Goal: Book appointment/travel/reservation

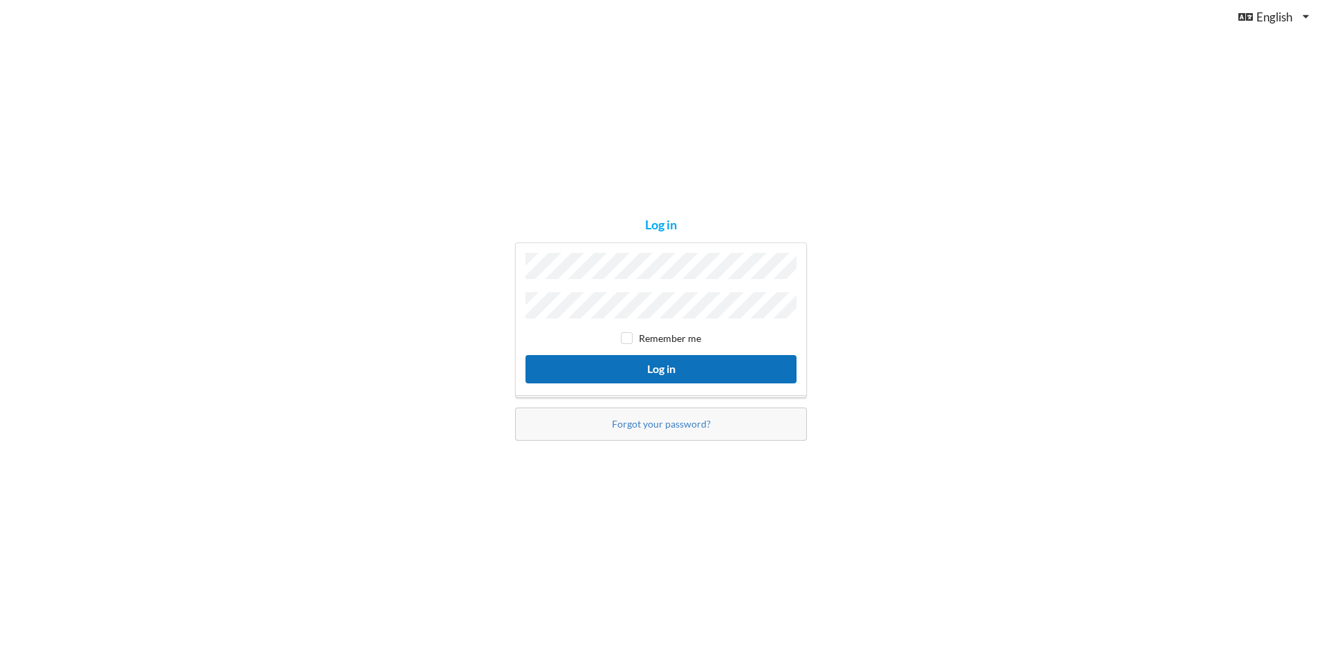
click at [660, 365] on button "Log in" at bounding box center [660, 369] width 271 height 28
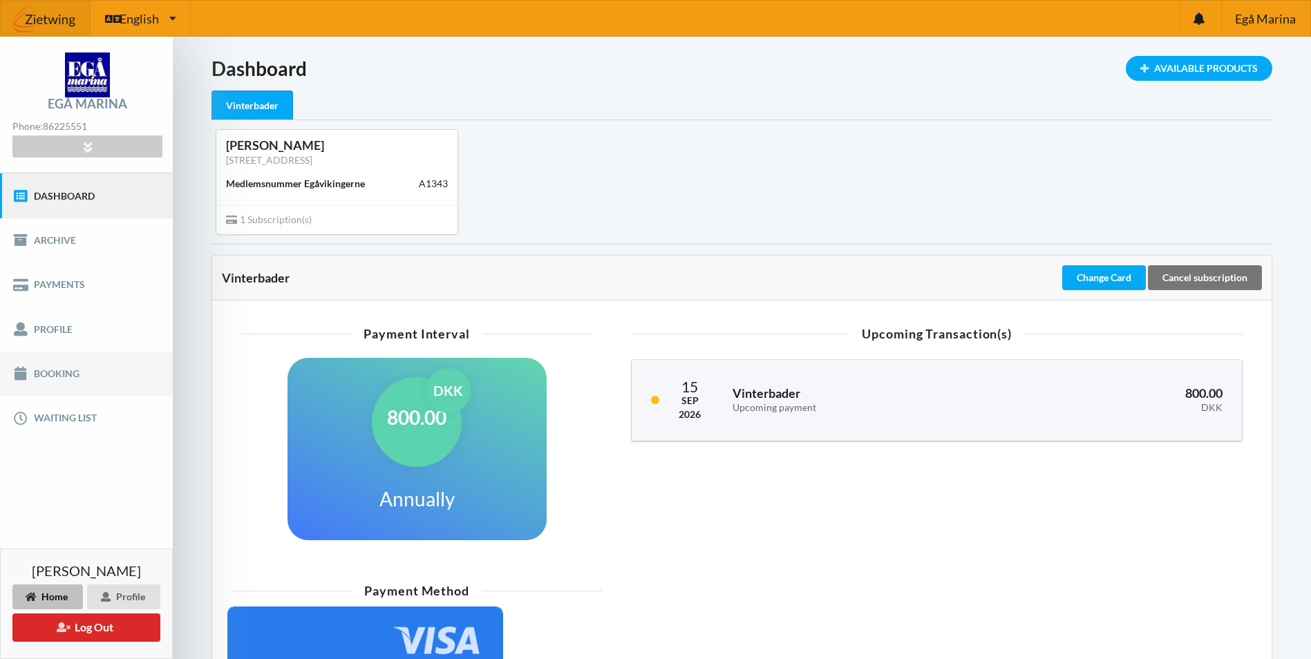
click at [57, 362] on link "Booking" at bounding box center [86, 374] width 173 height 44
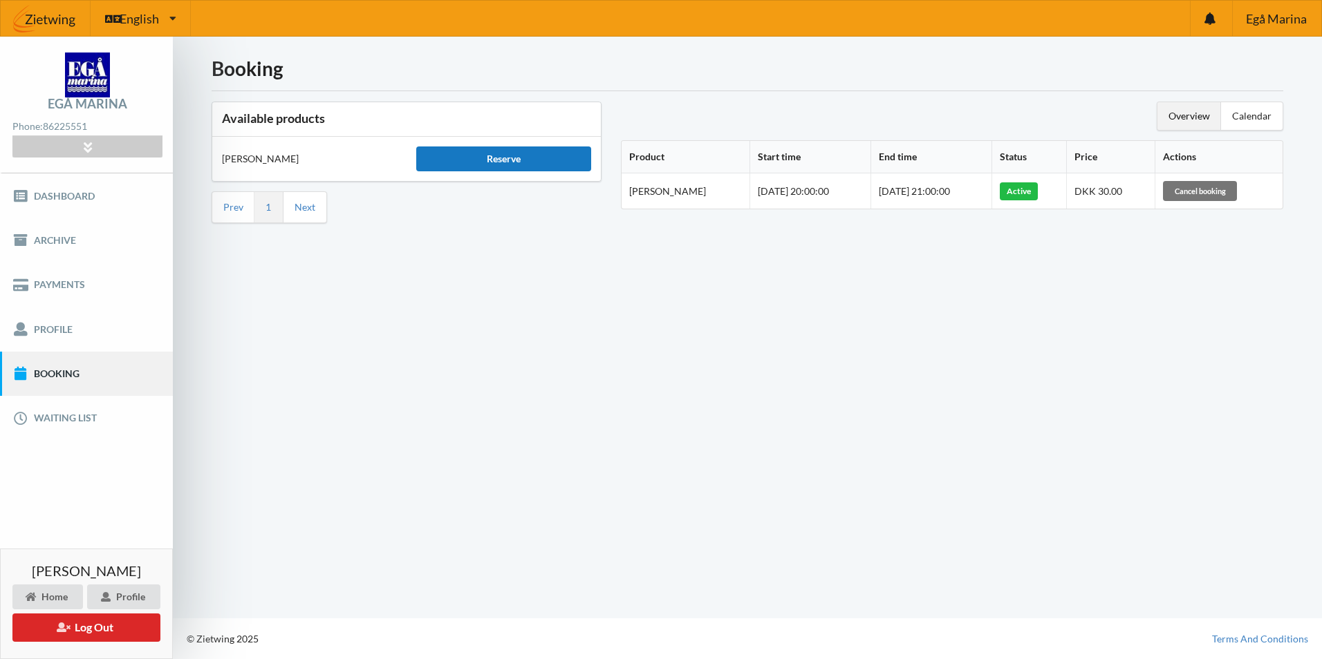
click at [467, 160] on div "Reserve" at bounding box center [503, 159] width 175 height 25
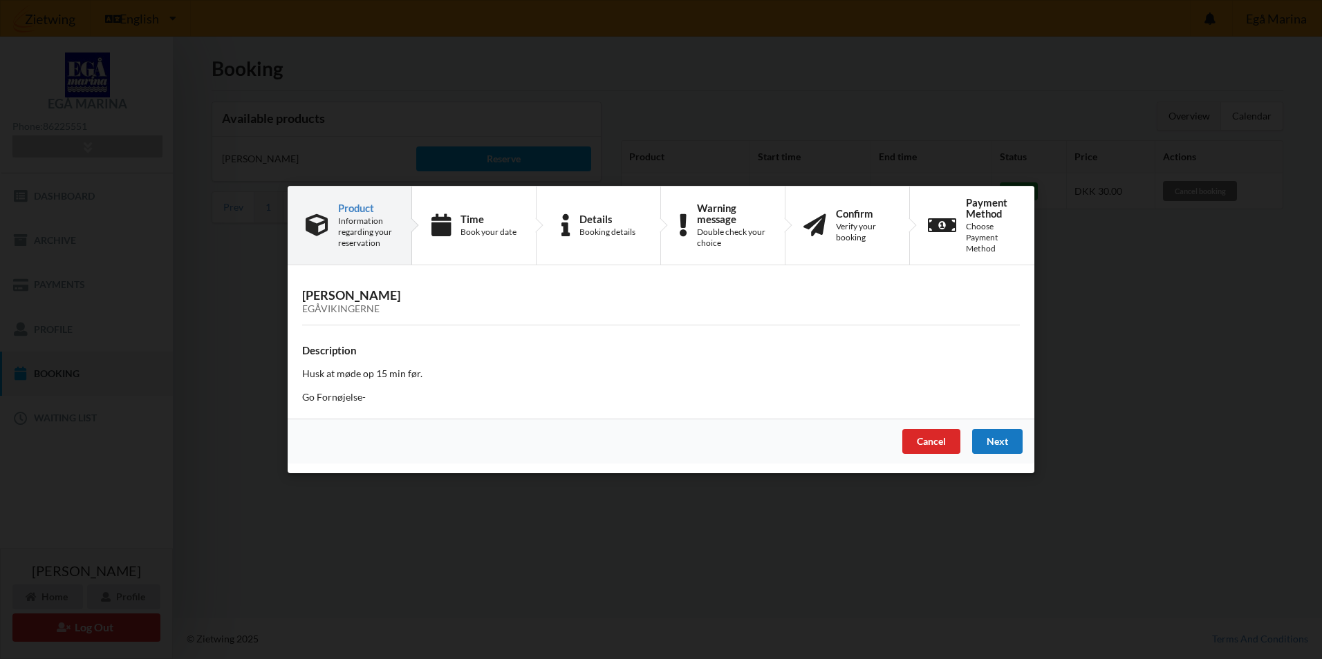
click at [1006, 442] on div "Next" at bounding box center [997, 441] width 50 height 25
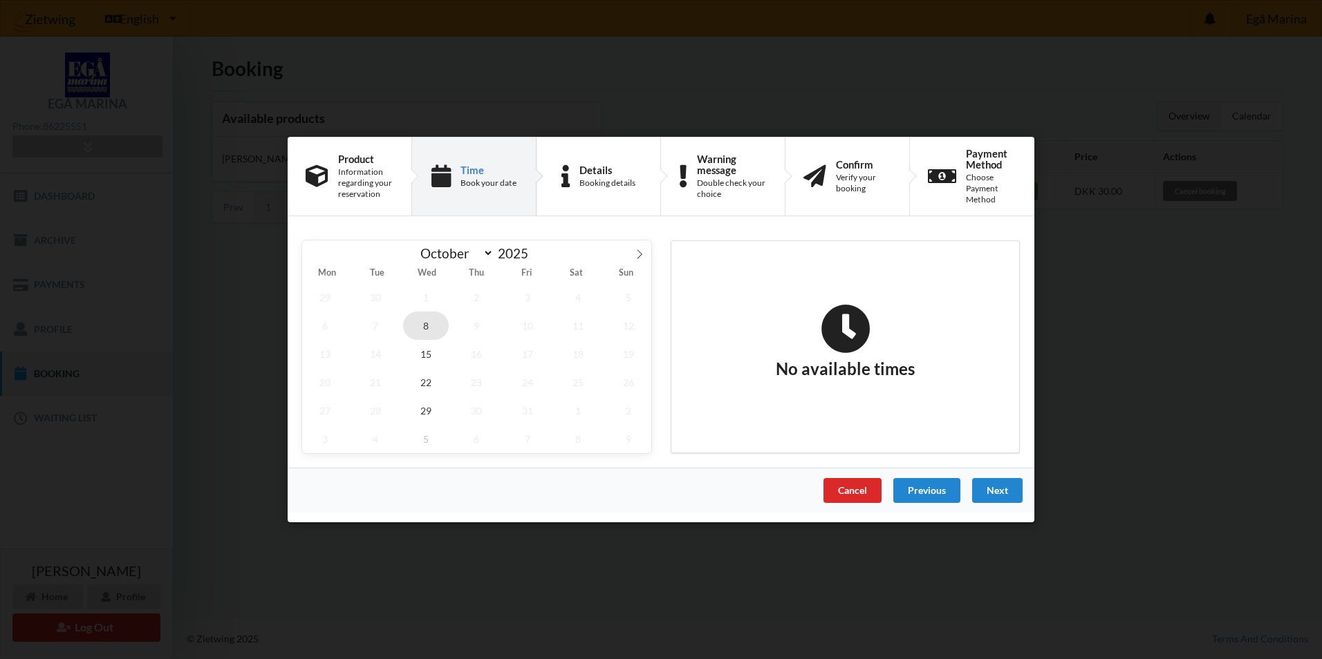
click at [428, 328] on span "8" at bounding box center [426, 326] width 46 height 28
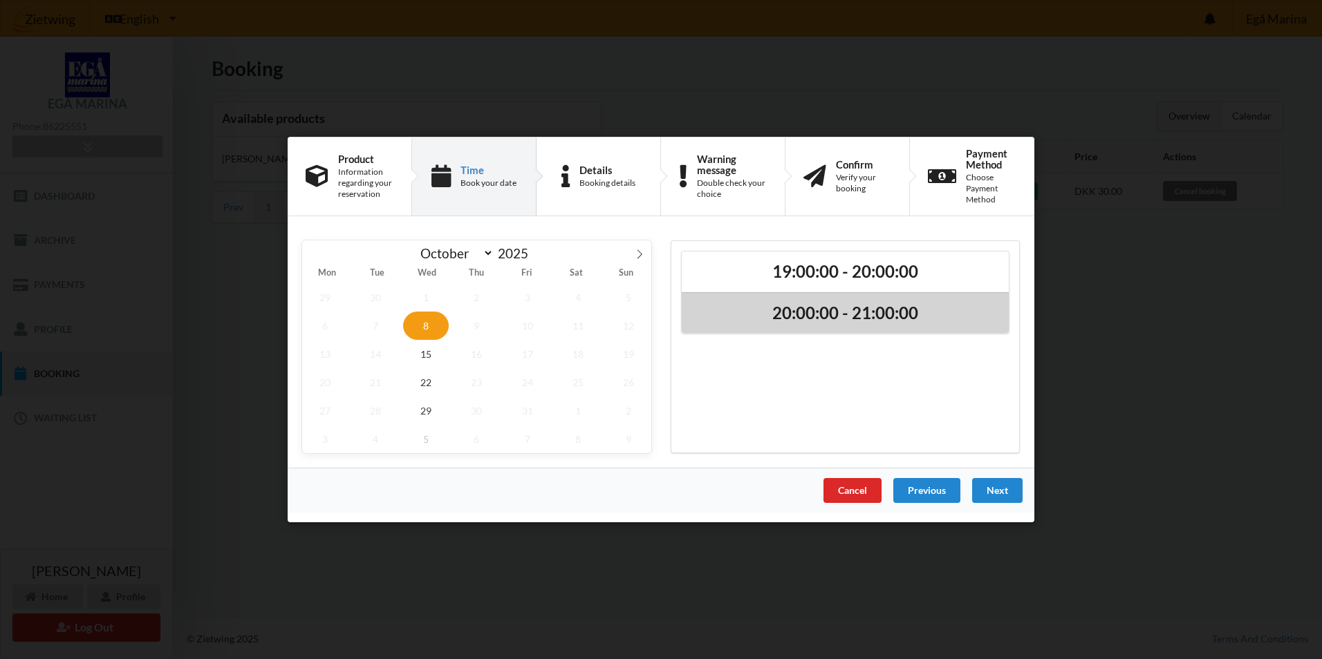
click at [808, 319] on h2 "20:00:00 - 21:00:00" at bounding box center [845, 313] width 308 height 21
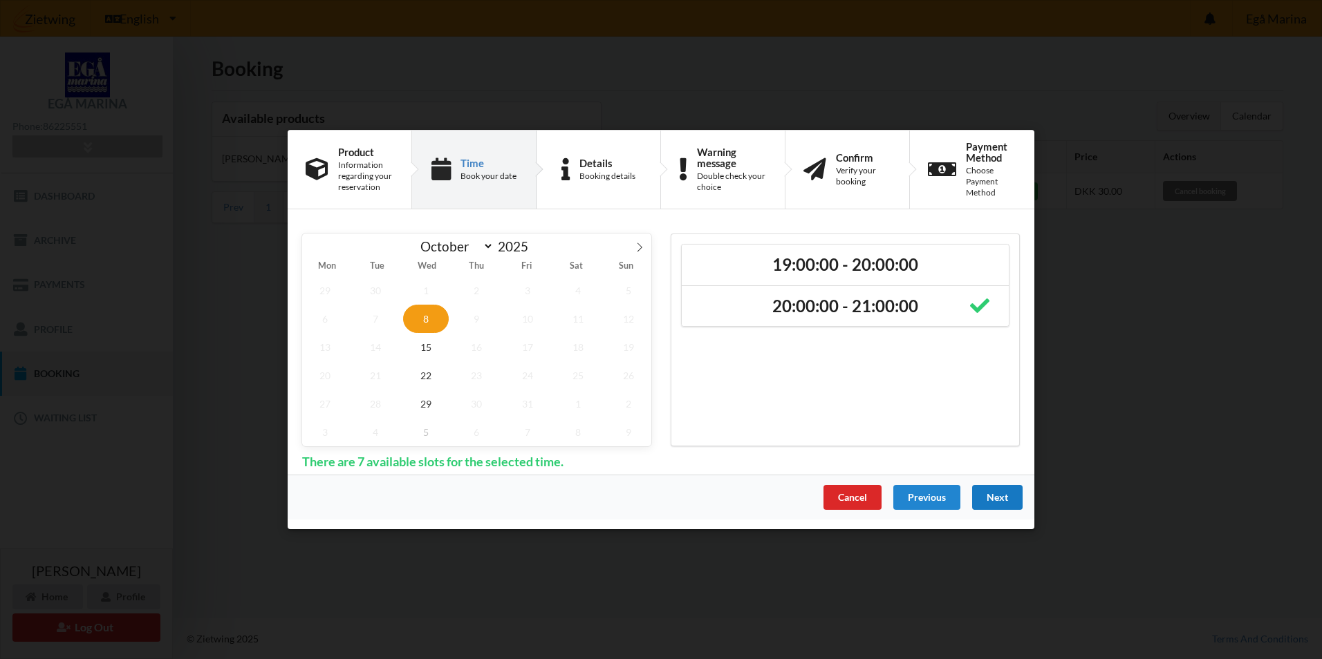
click at [1012, 497] on div "Next" at bounding box center [997, 497] width 50 height 25
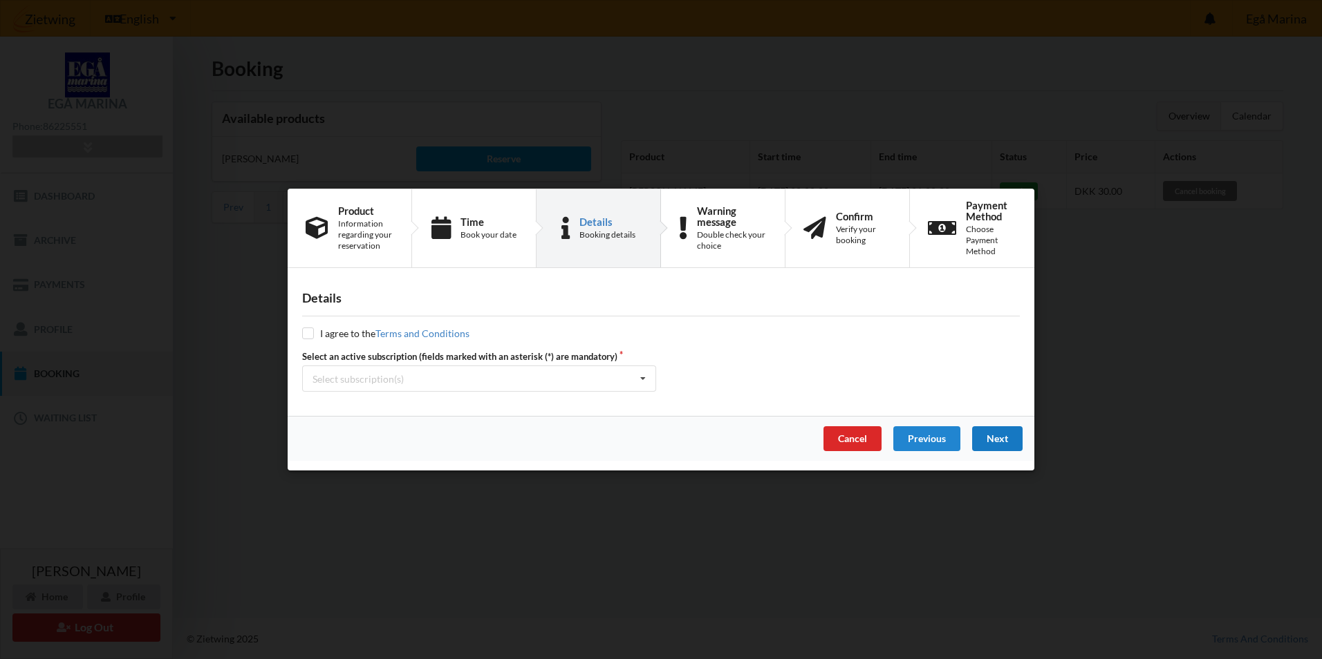
click at [1002, 435] on div "Next" at bounding box center [997, 438] width 50 height 25
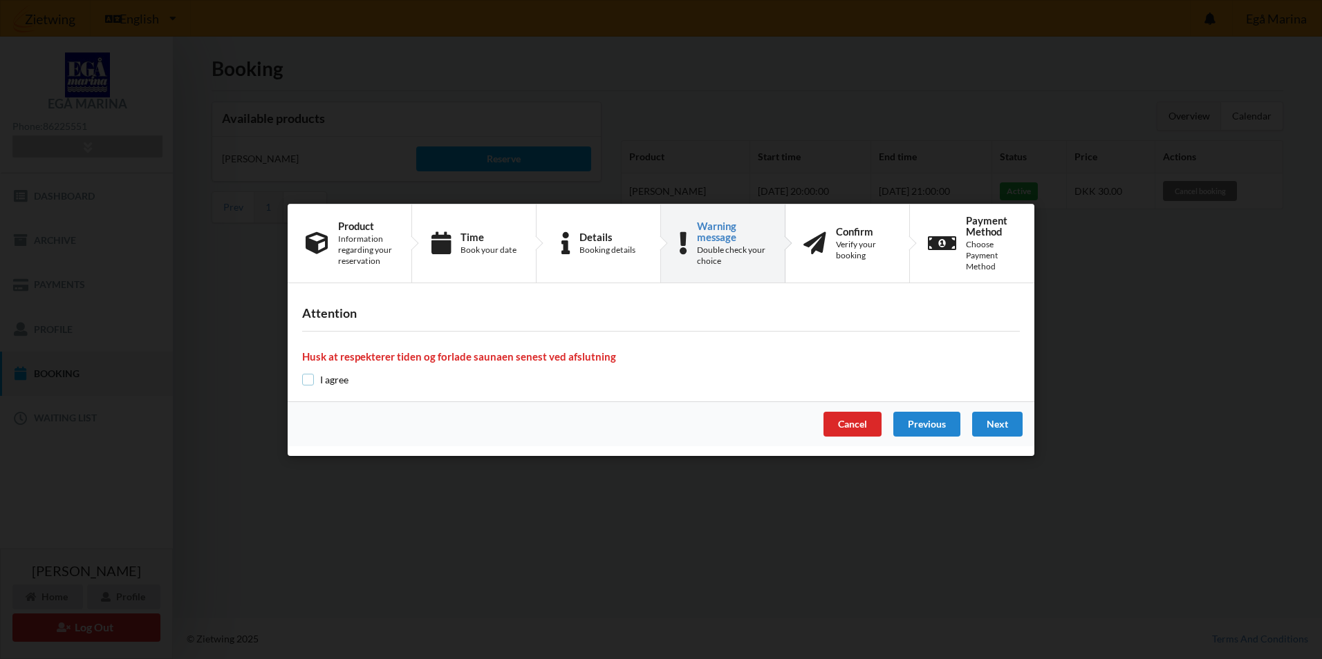
click at [304, 380] on input "checkbox" at bounding box center [308, 380] width 12 height 12
checkbox input "true"
click at [999, 432] on div "Next" at bounding box center [997, 424] width 50 height 25
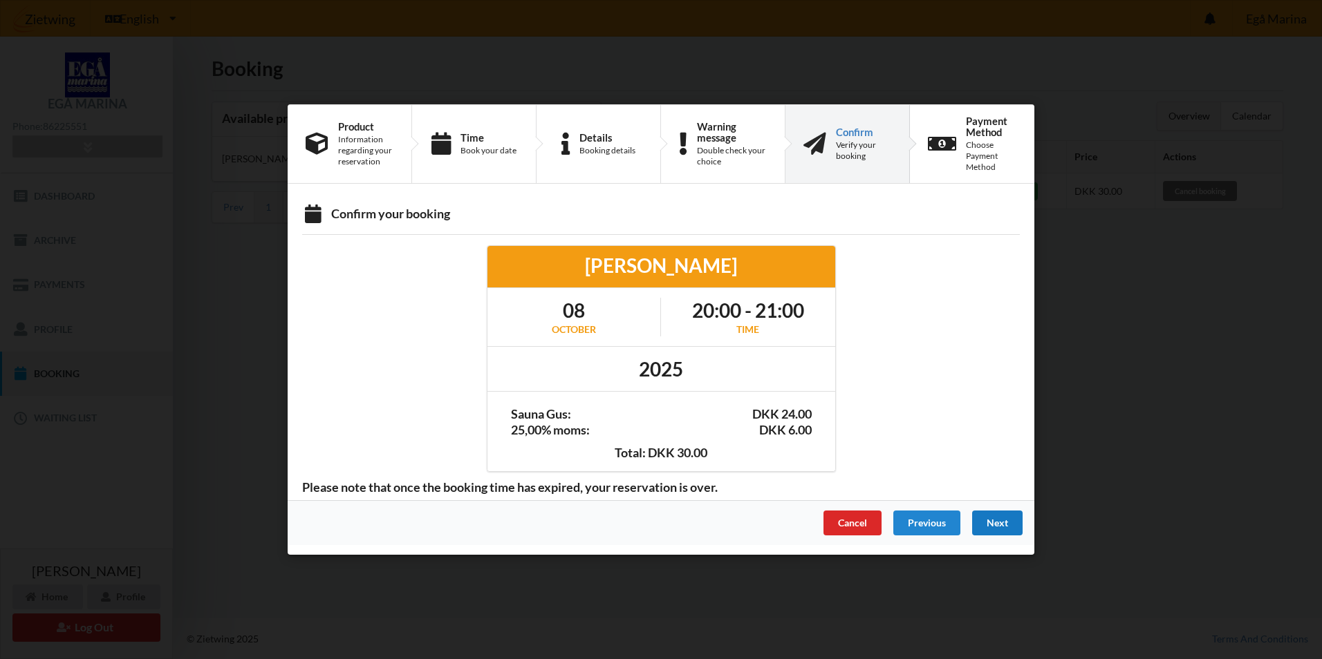
click at [1008, 527] on div "Next" at bounding box center [997, 523] width 50 height 25
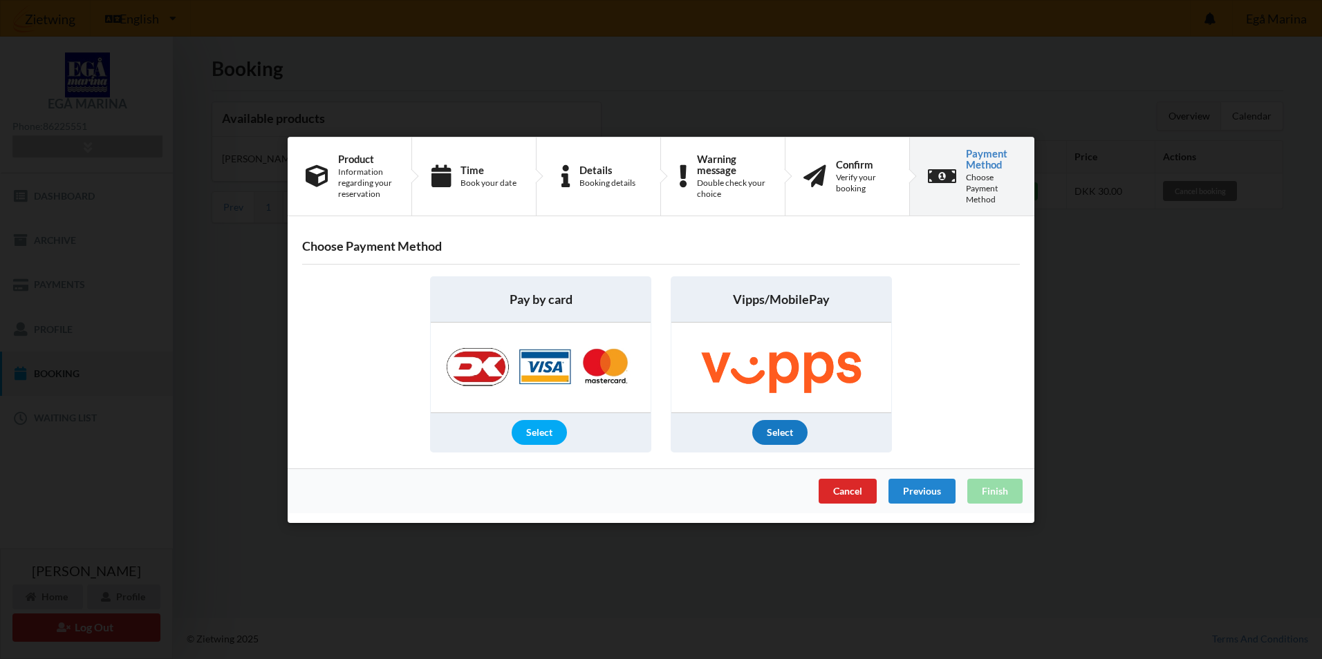
click at [781, 434] on div "Select" at bounding box center [779, 432] width 55 height 25
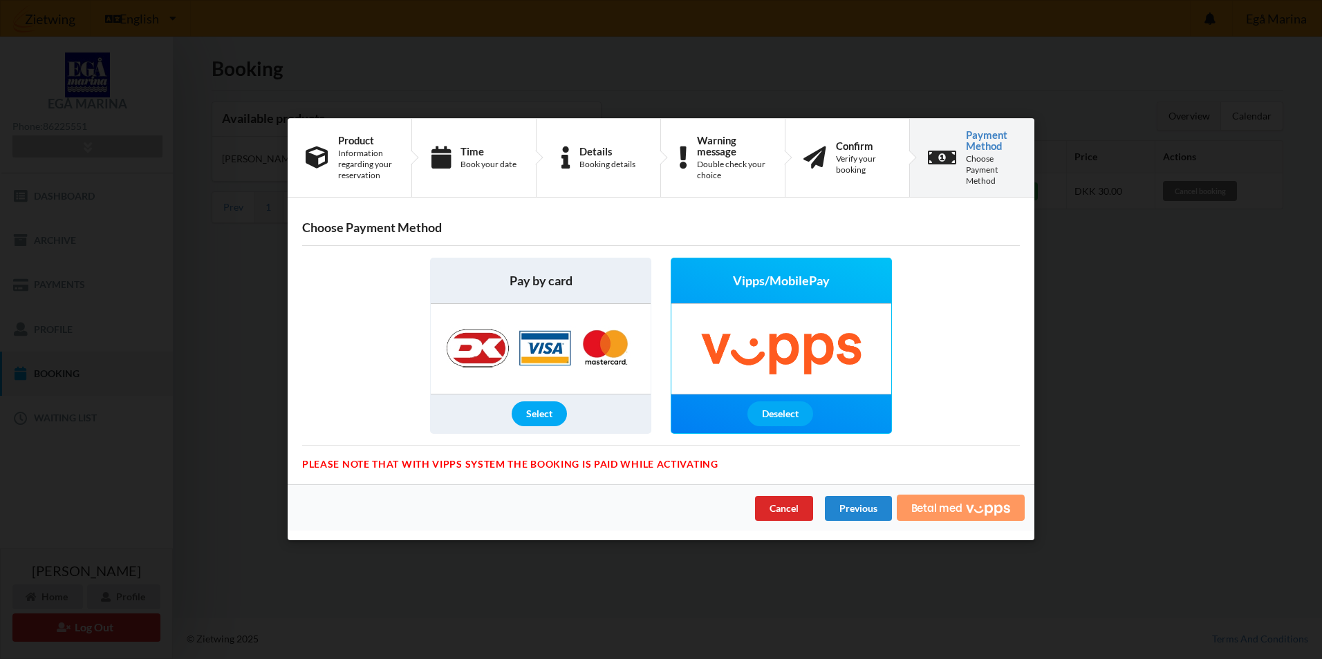
click at [975, 509] on icon "Vipps" at bounding box center [988, 510] width 44 height 12
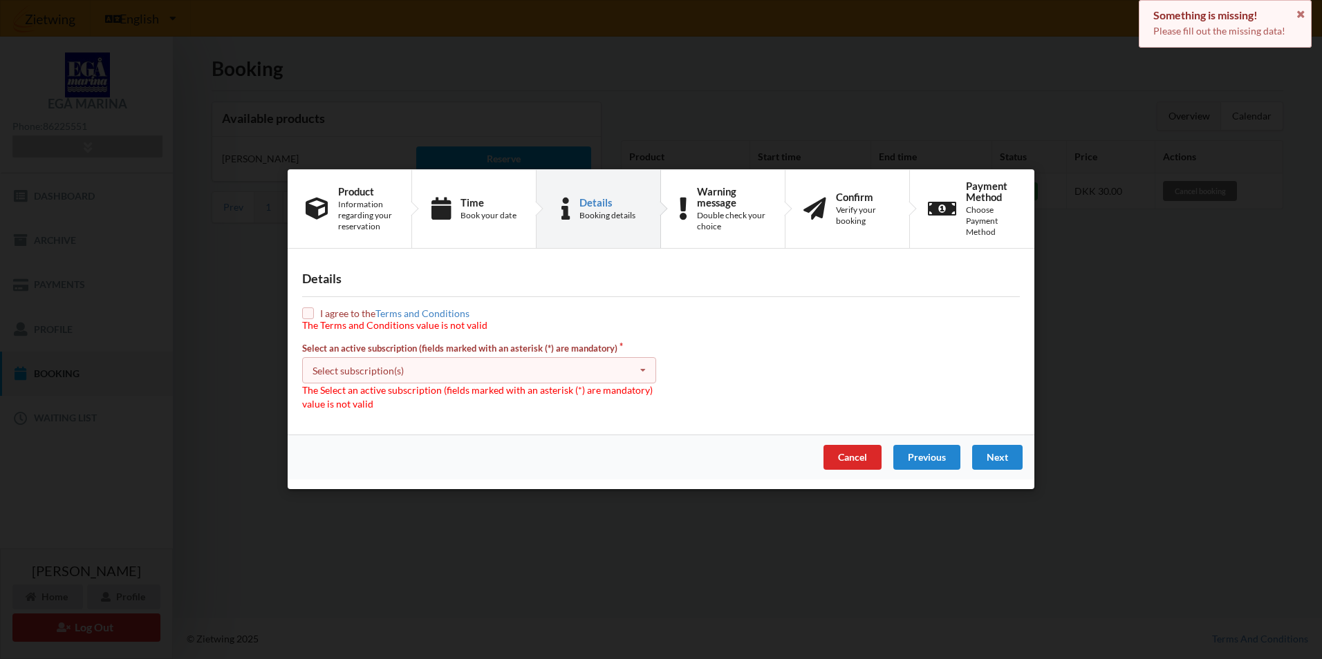
click at [308, 314] on input "checkbox" at bounding box center [308, 314] width 12 height 12
checkbox input "true"
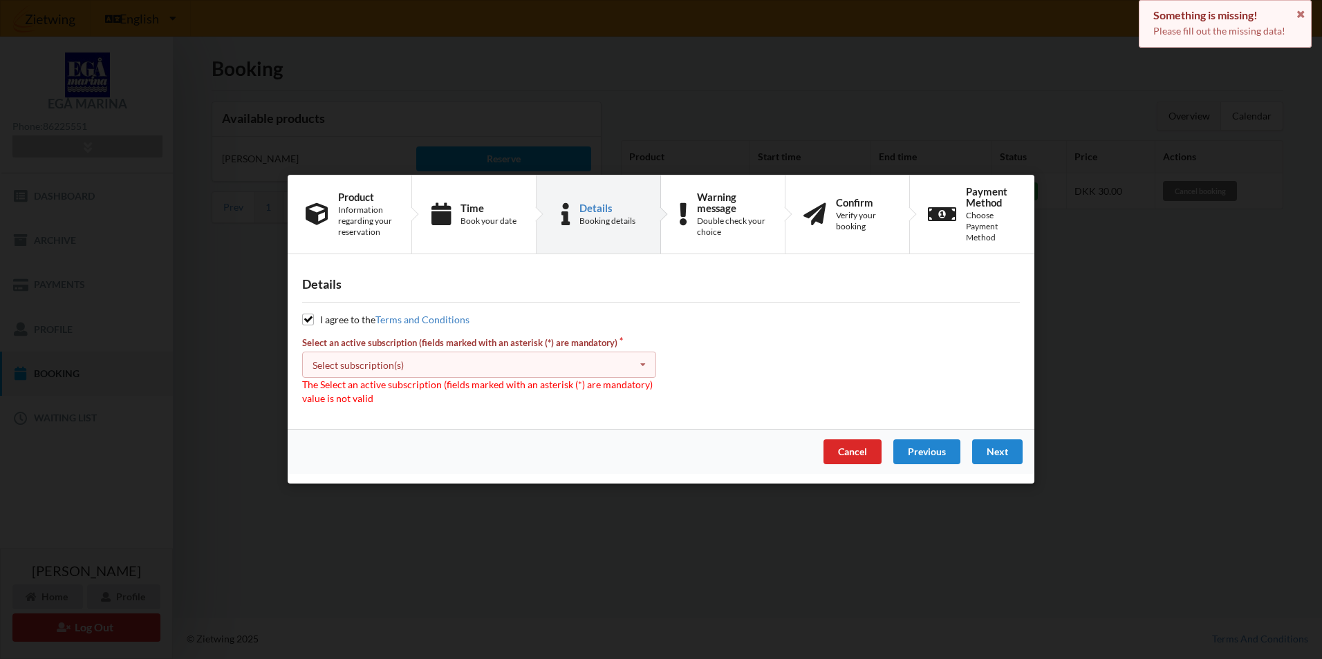
click at [350, 366] on div "Select subscription(s)" at bounding box center [357, 365] width 91 height 12
click at [355, 394] on div "* Vinterbader" at bounding box center [479, 390] width 353 height 26
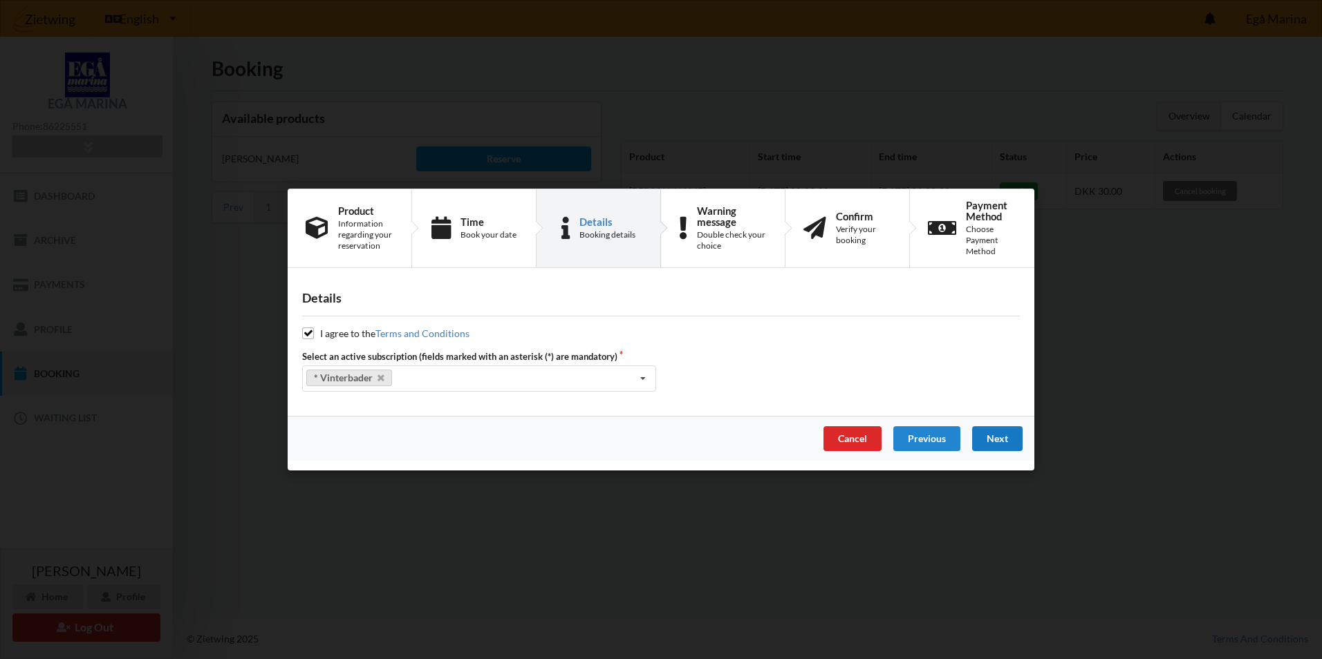
click at [999, 440] on div "Next" at bounding box center [997, 438] width 50 height 25
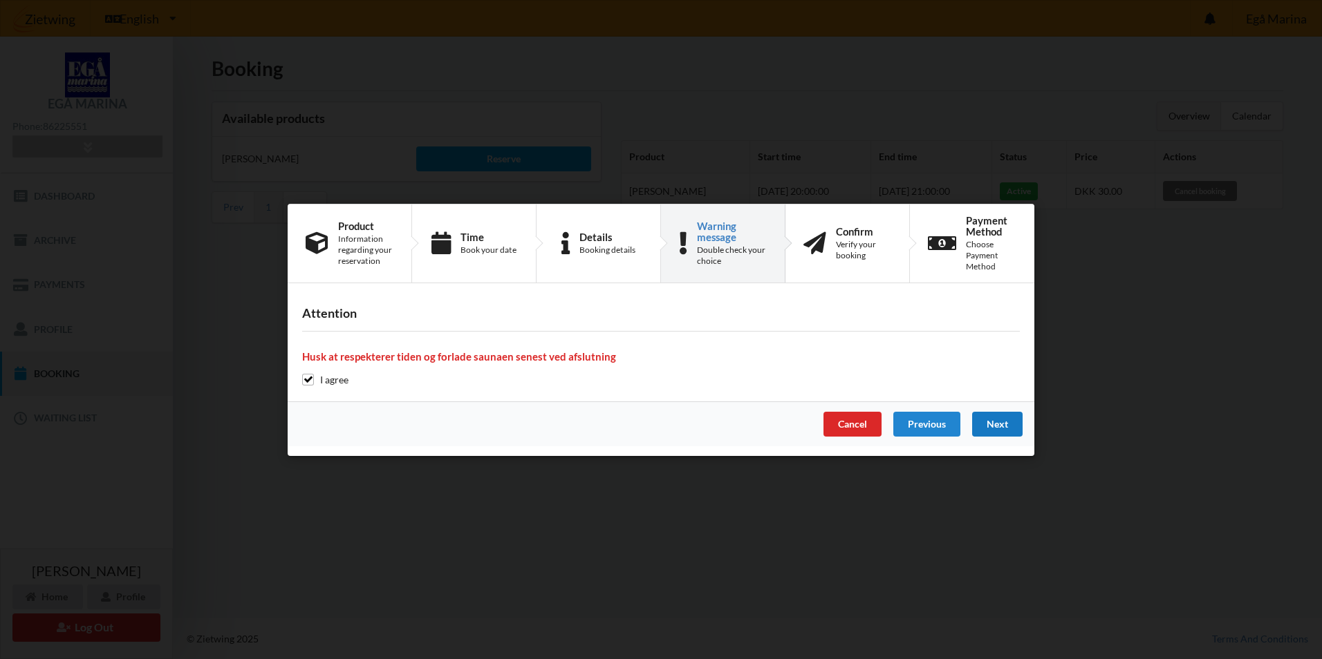
click at [1002, 422] on div "Next" at bounding box center [997, 424] width 50 height 25
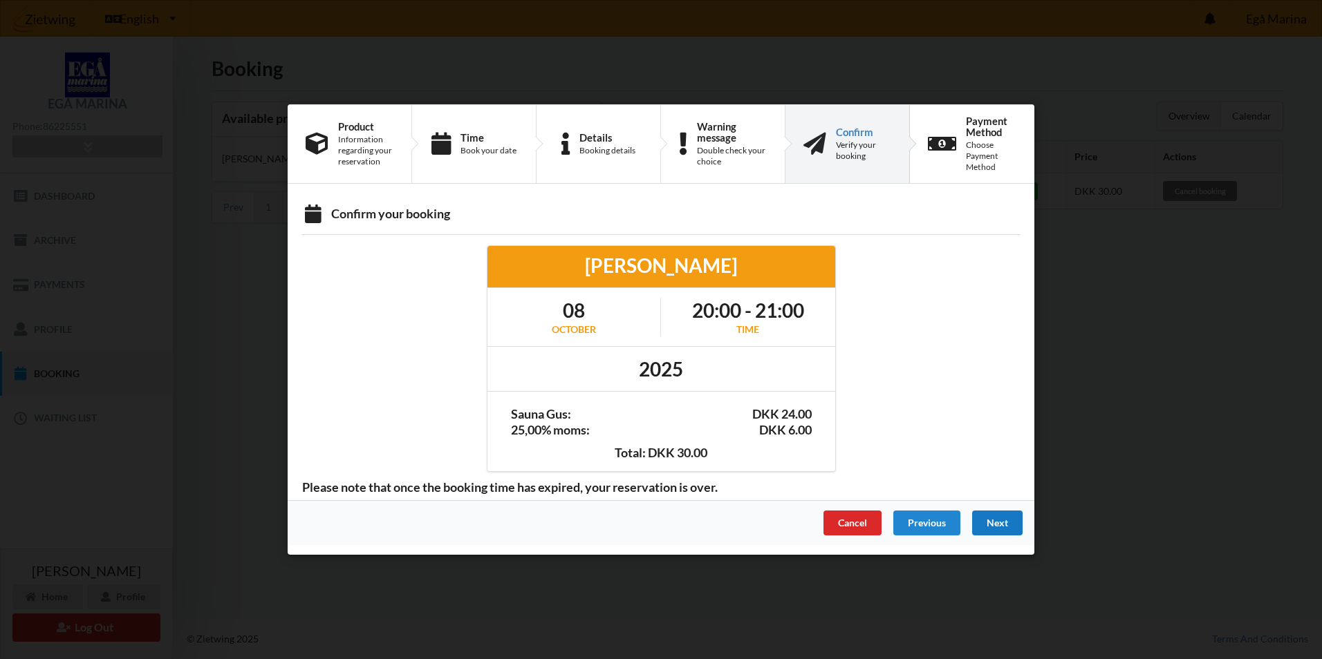
click at [1002, 519] on div "Next" at bounding box center [997, 523] width 50 height 25
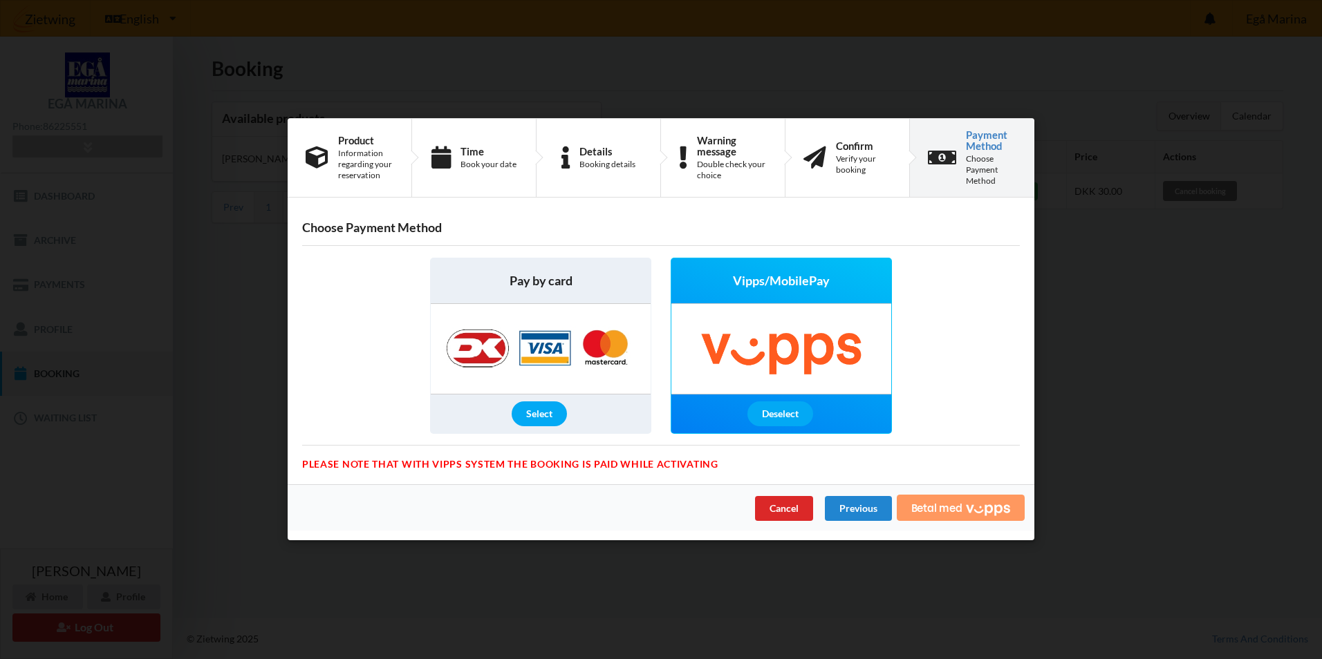
click at [973, 507] on icon "Vipps" at bounding box center [988, 510] width 44 height 12
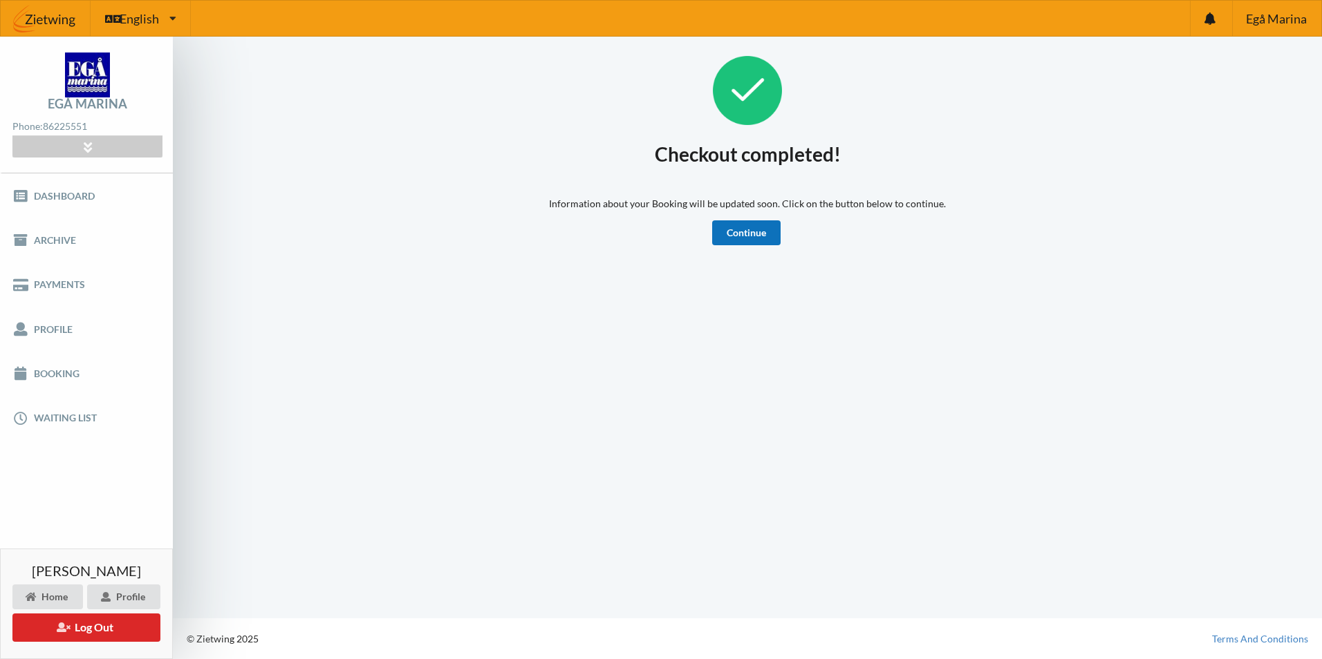
click at [759, 229] on link "Continue" at bounding box center [746, 232] width 68 height 25
